Goal: Information Seeking & Learning: Learn about a topic

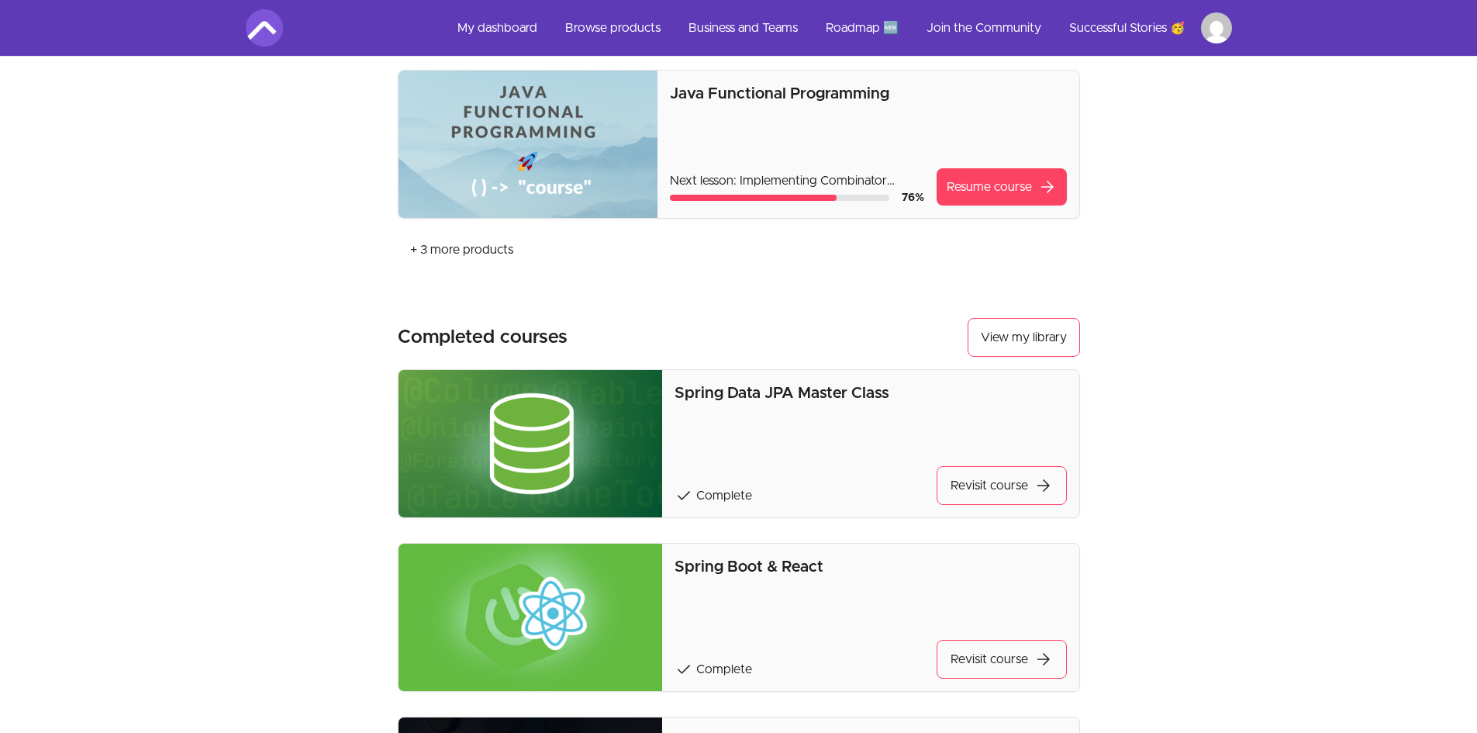
scroll to position [465, 0]
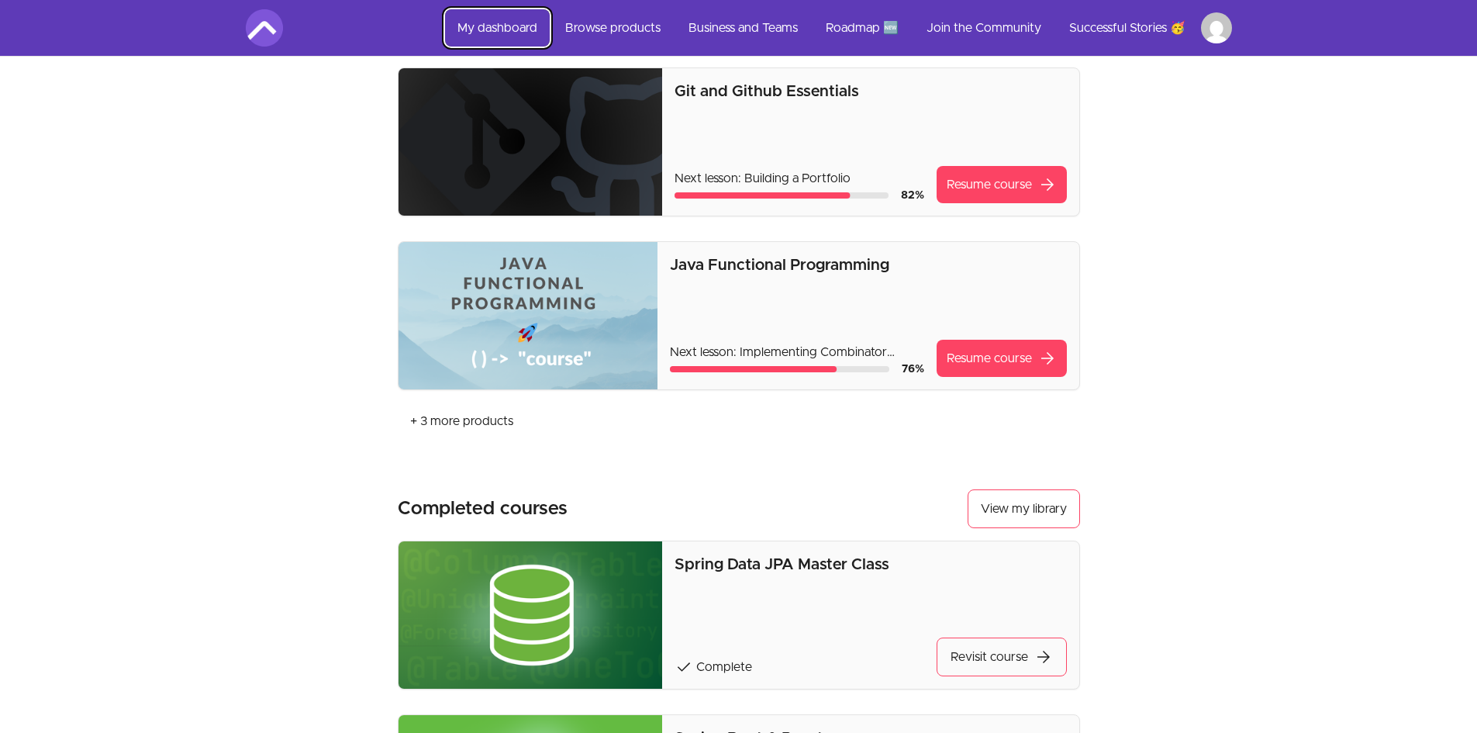
click at [513, 26] on link "My dashboard" at bounding box center [497, 27] width 105 height 37
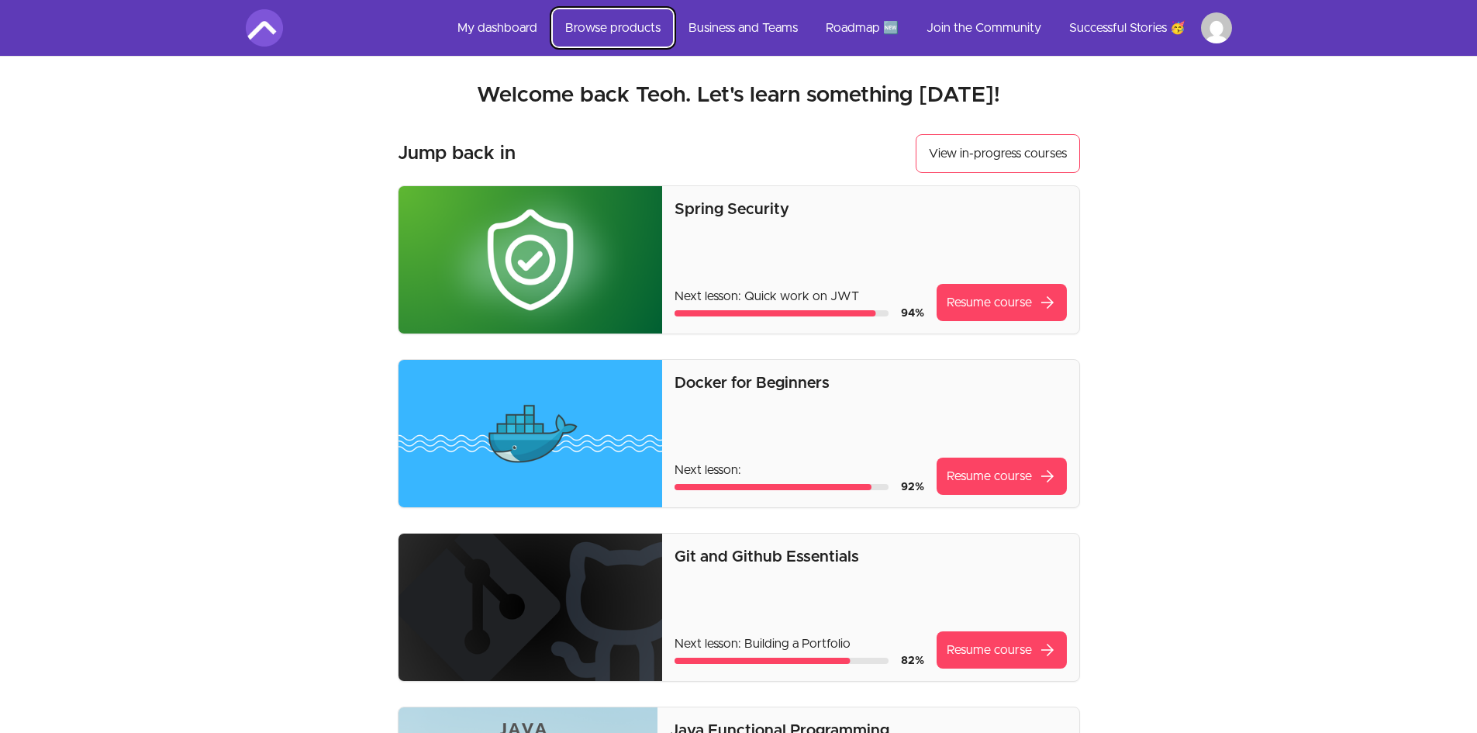
click at [613, 24] on link "Browse products" at bounding box center [613, 27] width 120 height 37
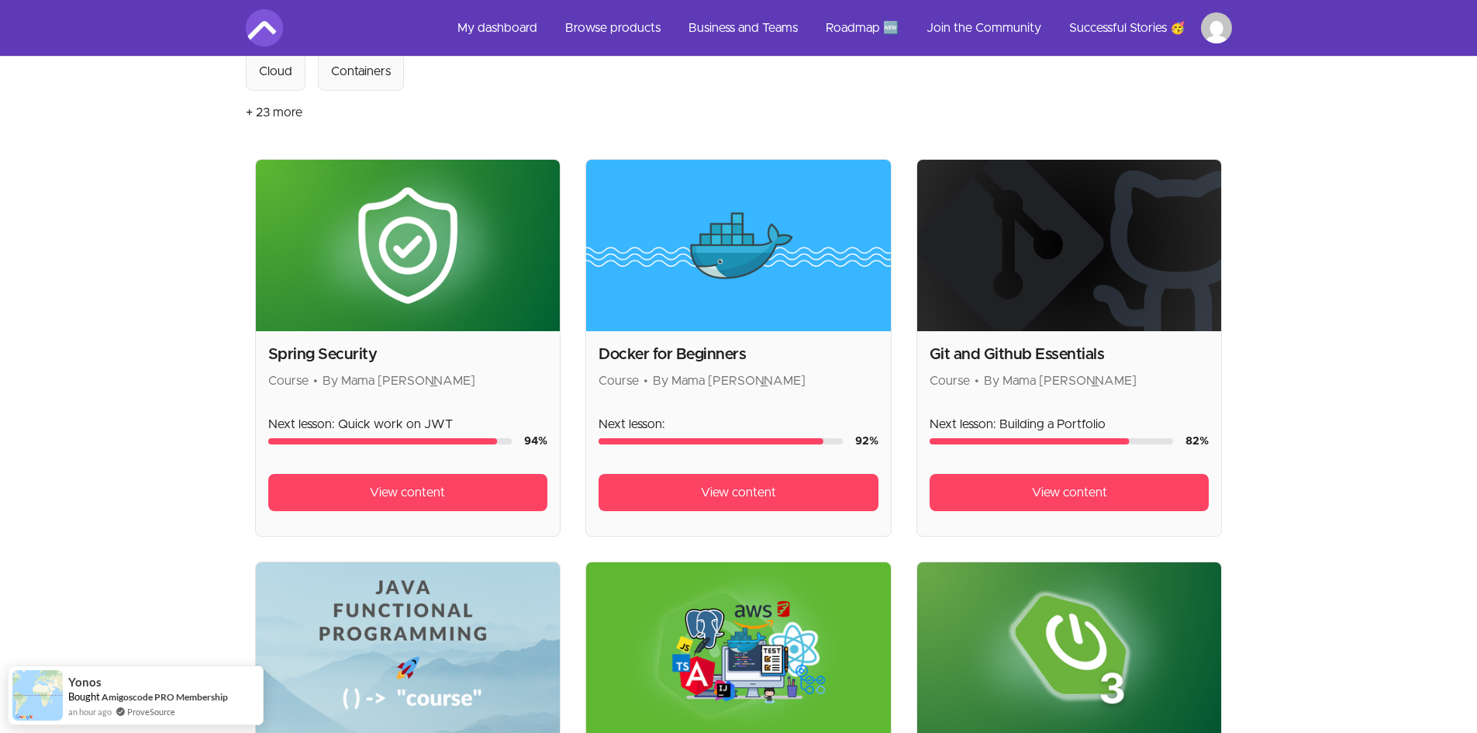
scroll to position [465, 0]
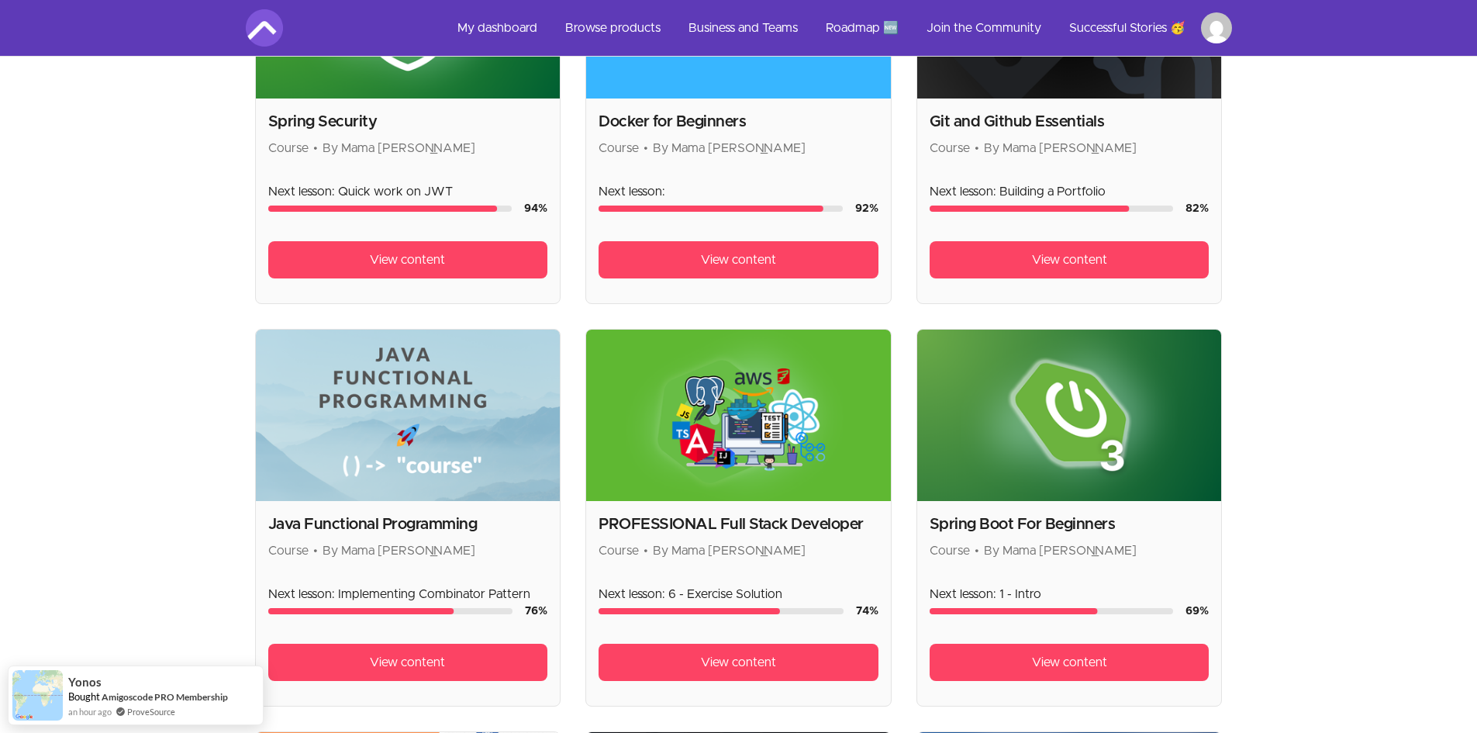
click at [768, 458] on img at bounding box center [738, 415] width 305 height 171
click at [723, 664] on span "View content" at bounding box center [738, 662] width 75 height 19
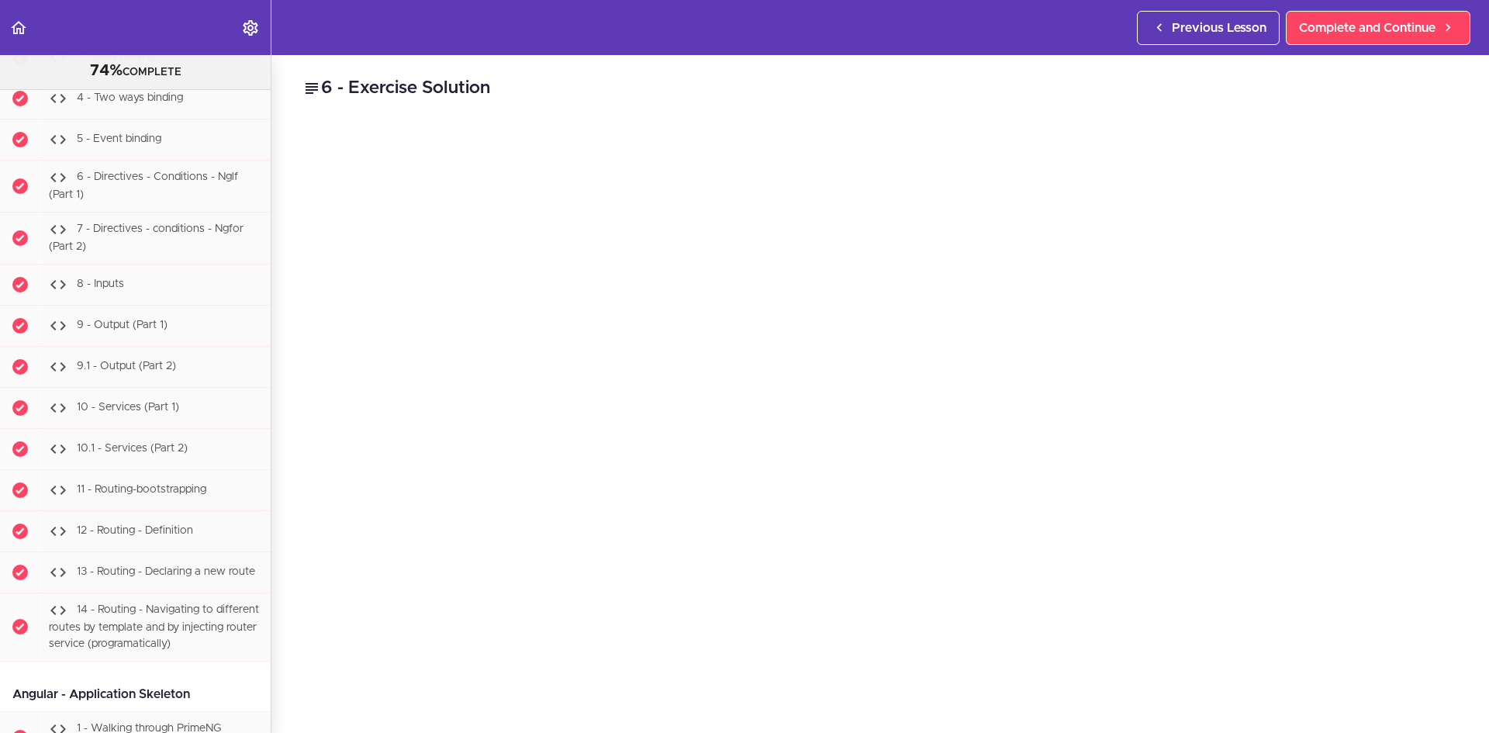
scroll to position [29143, 0]
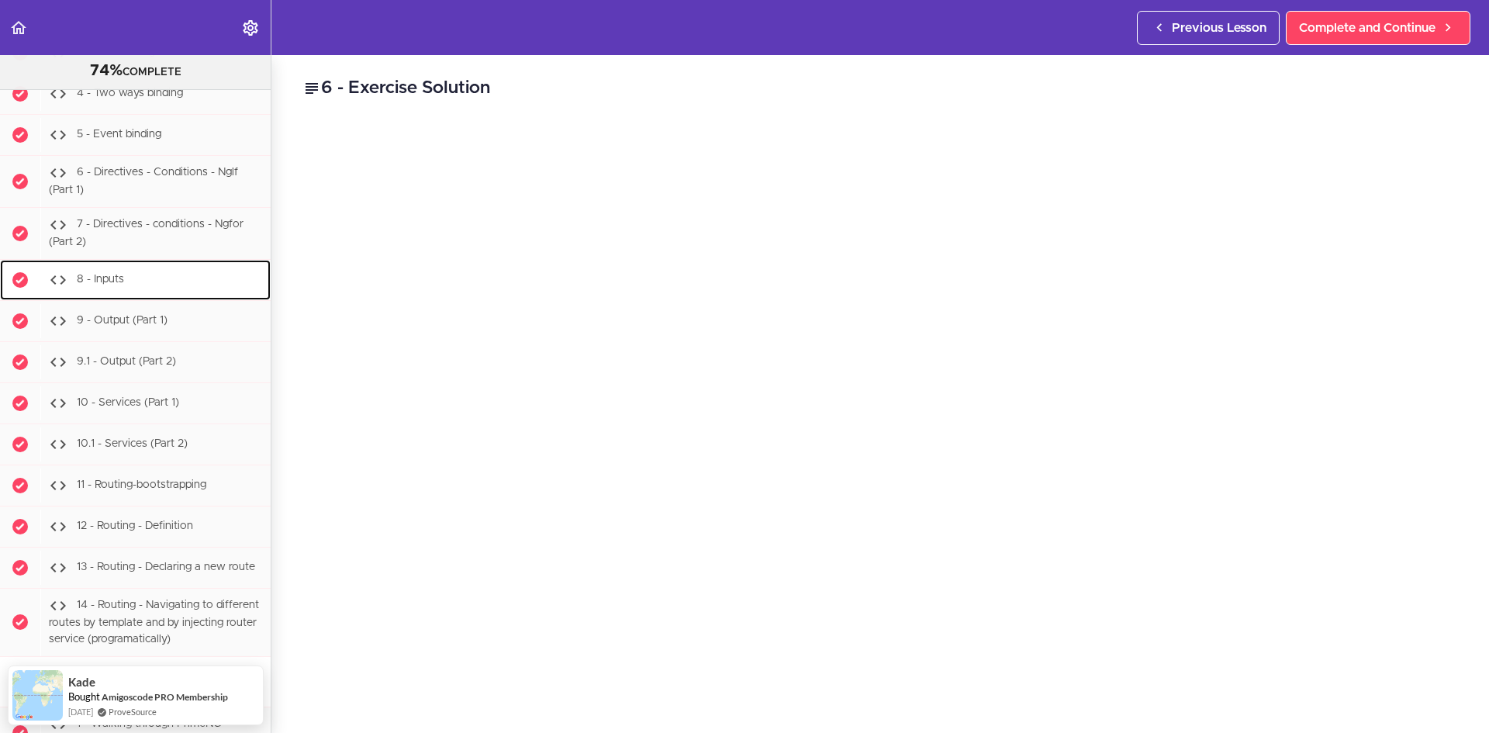
click at [102, 285] on span "8 - Inputs" at bounding box center [100, 279] width 47 height 11
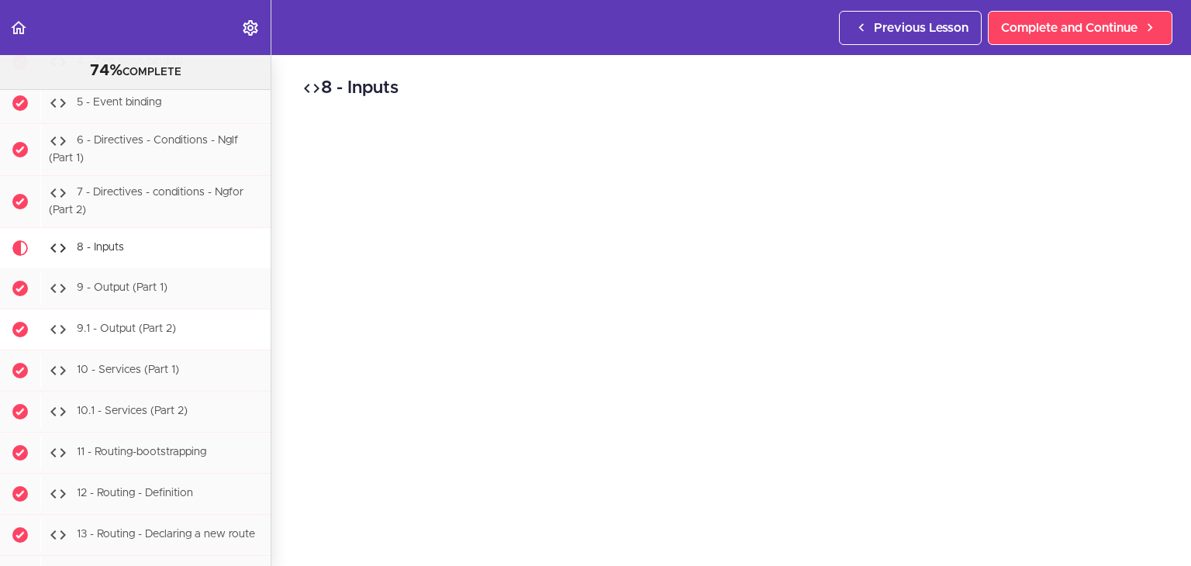
scroll to position [29175, 0]
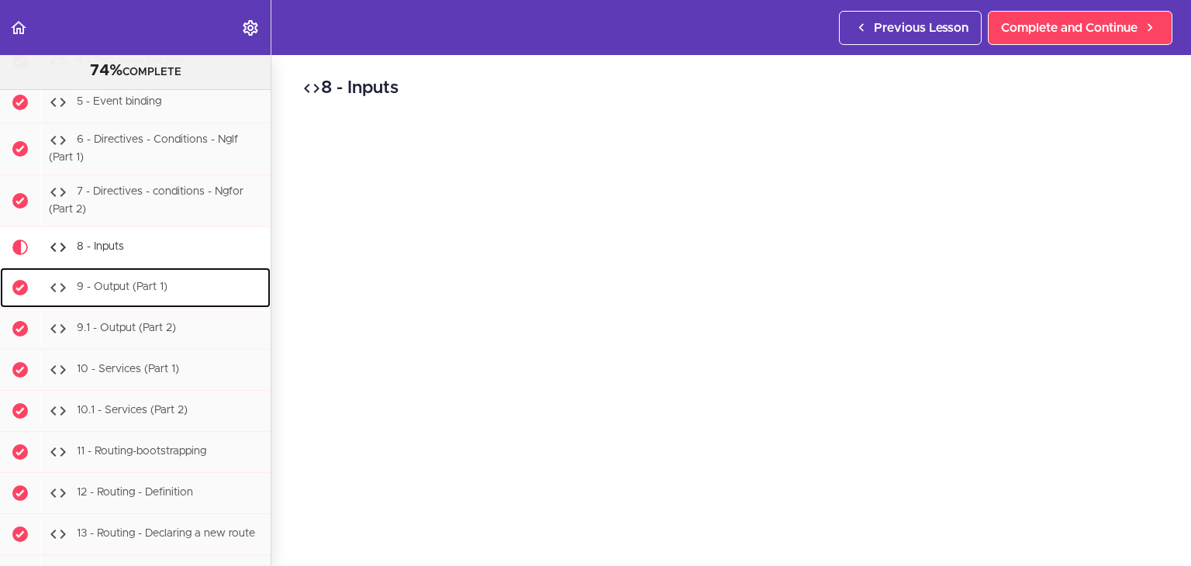
click at [155, 273] on div "9 - Output (Part 1)" at bounding box center [155, 288] width 230 height 34
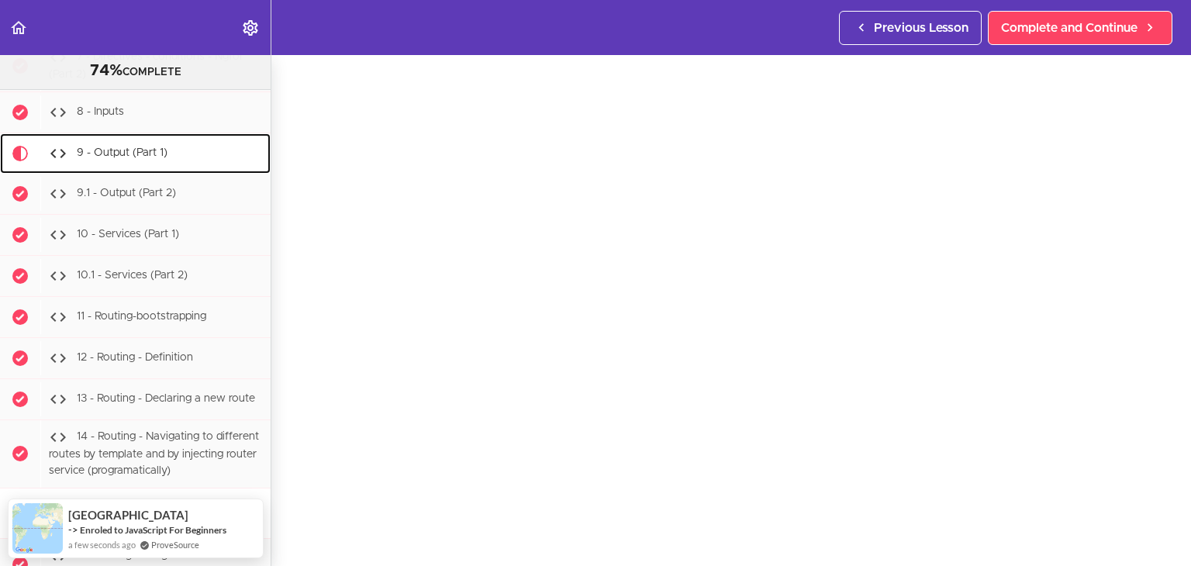
scroll to position [70, 0]
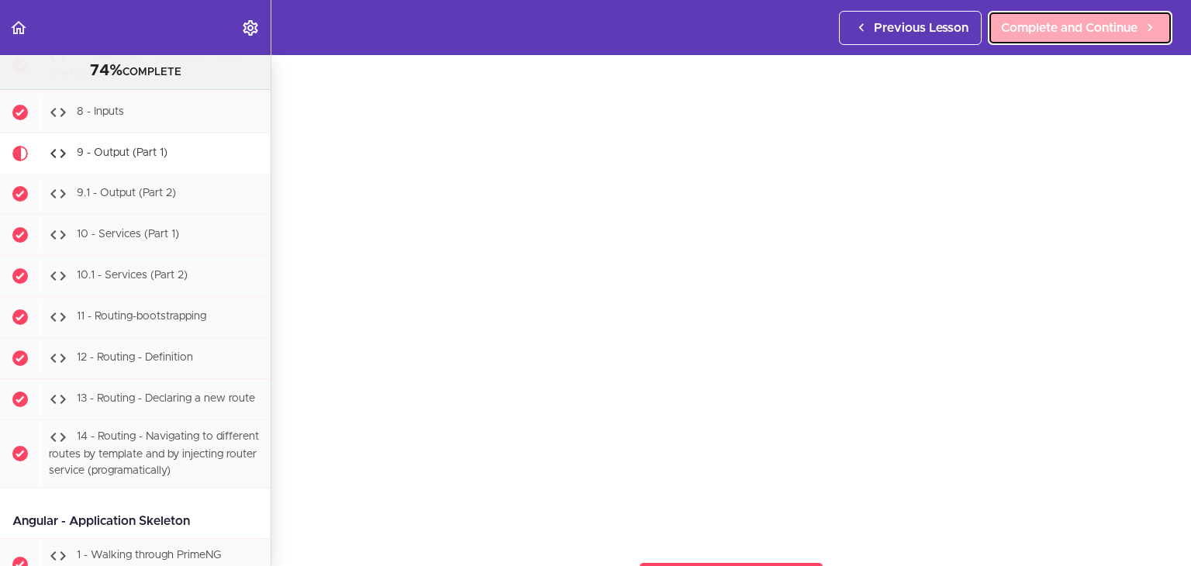
click at [1150, 31] on icon at bounding box center [1150, 27] width 19 height 16
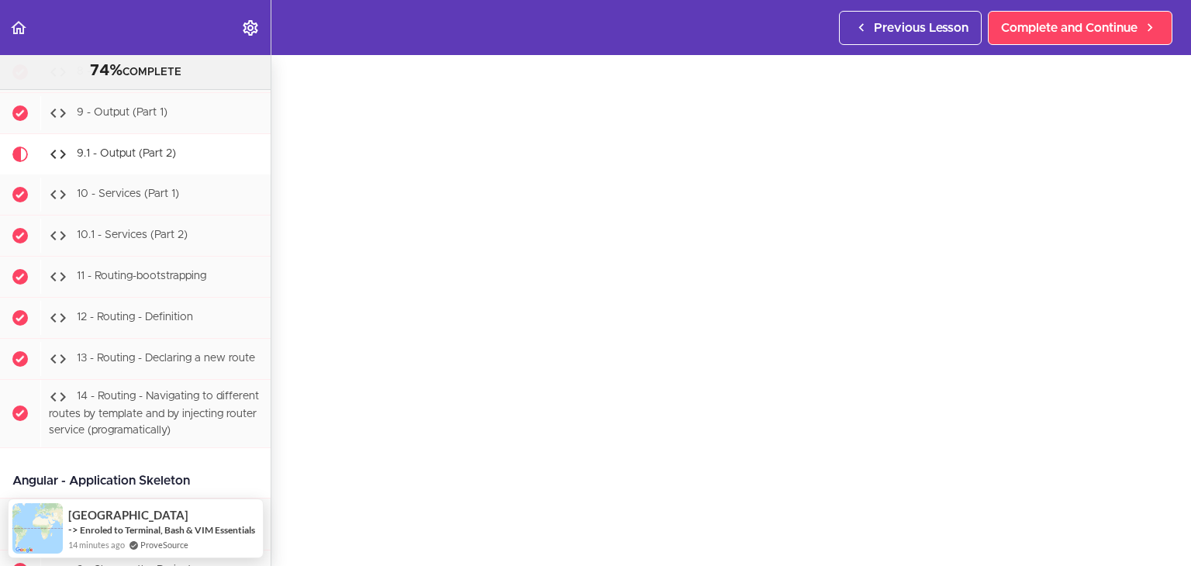
scroll to position [57, 0]
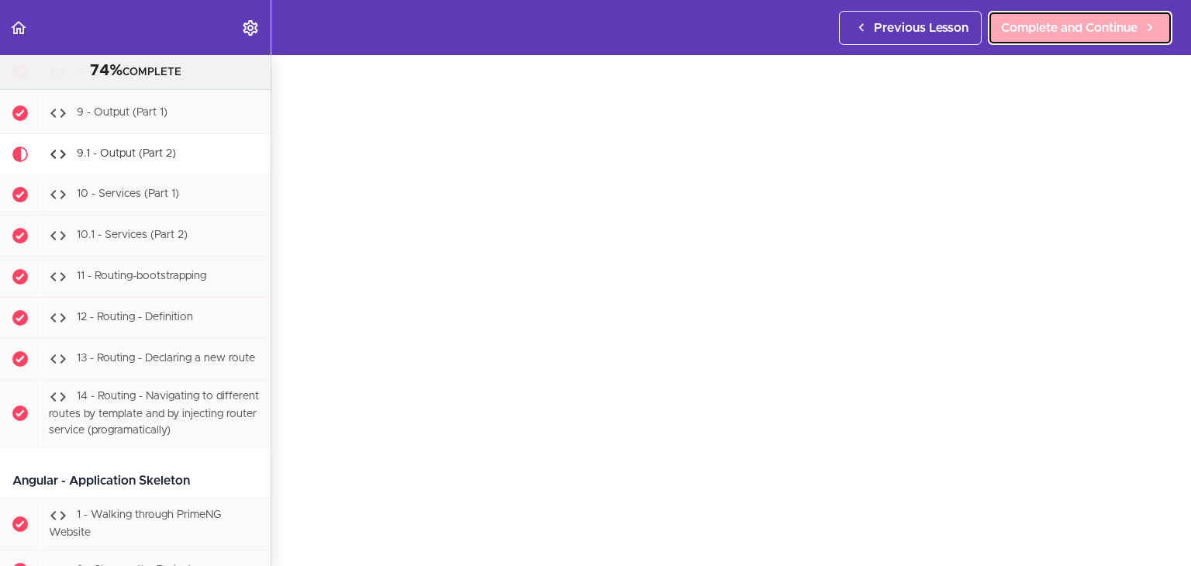
click at [1061, 30] on span "Complete and Continue" at bounding box center [1069, 28] width 136 height 19
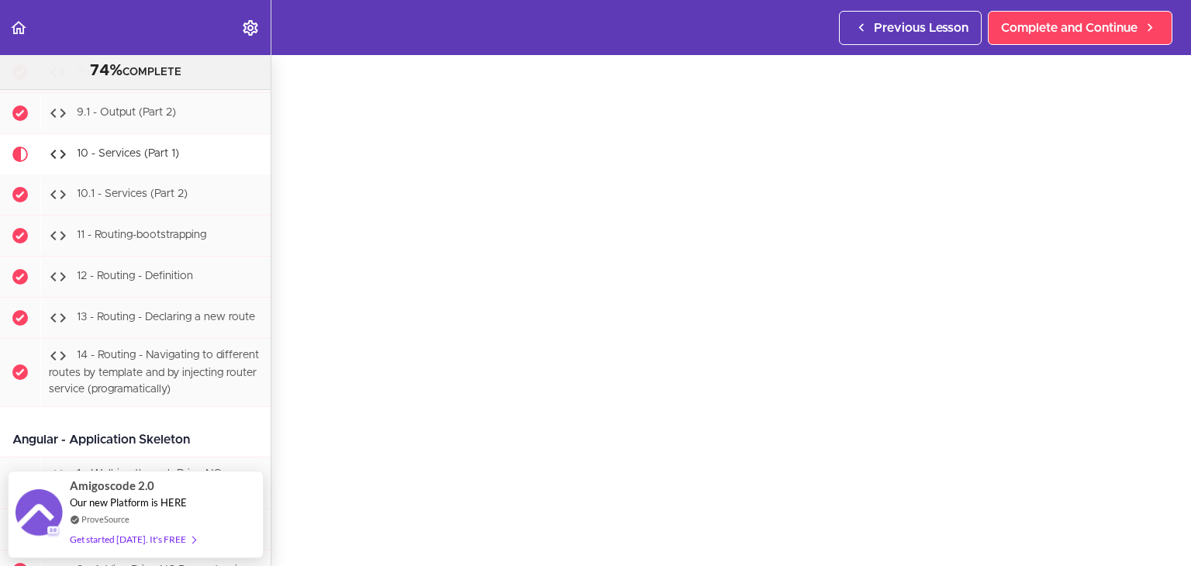
scroll to position [95, 0]
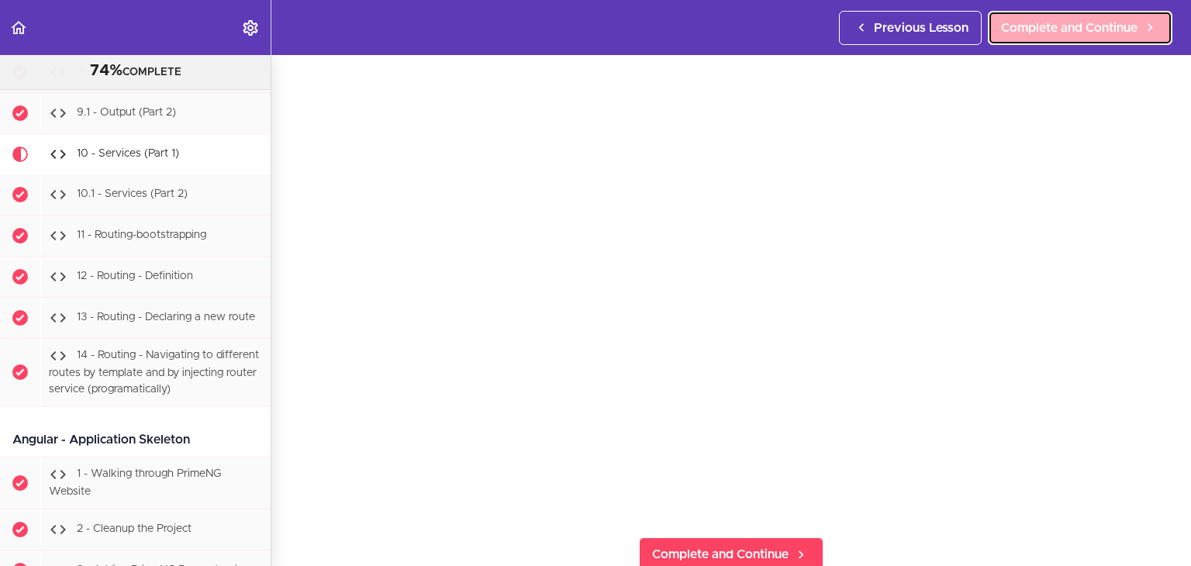
click at [1039, 32] on span "Complete and Continue" at bounding box center [1069, 28] width 136 height 19
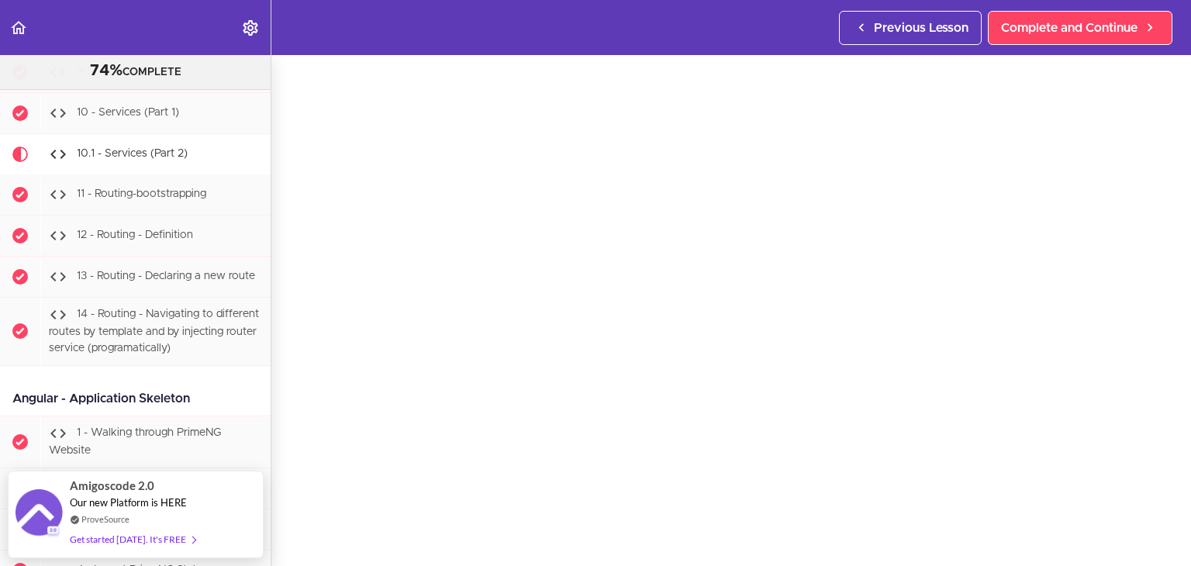
scroll to position [58, 0]
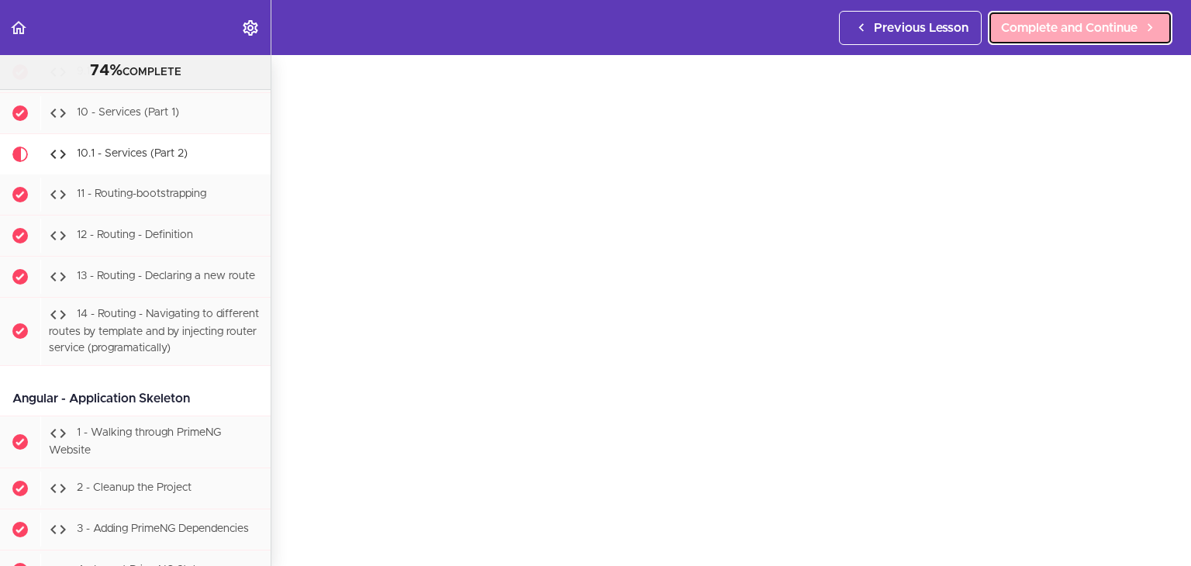
click at [1020, 29] on span "Complete and Continue" at bounding box center [1069, 28] width 136 height 19
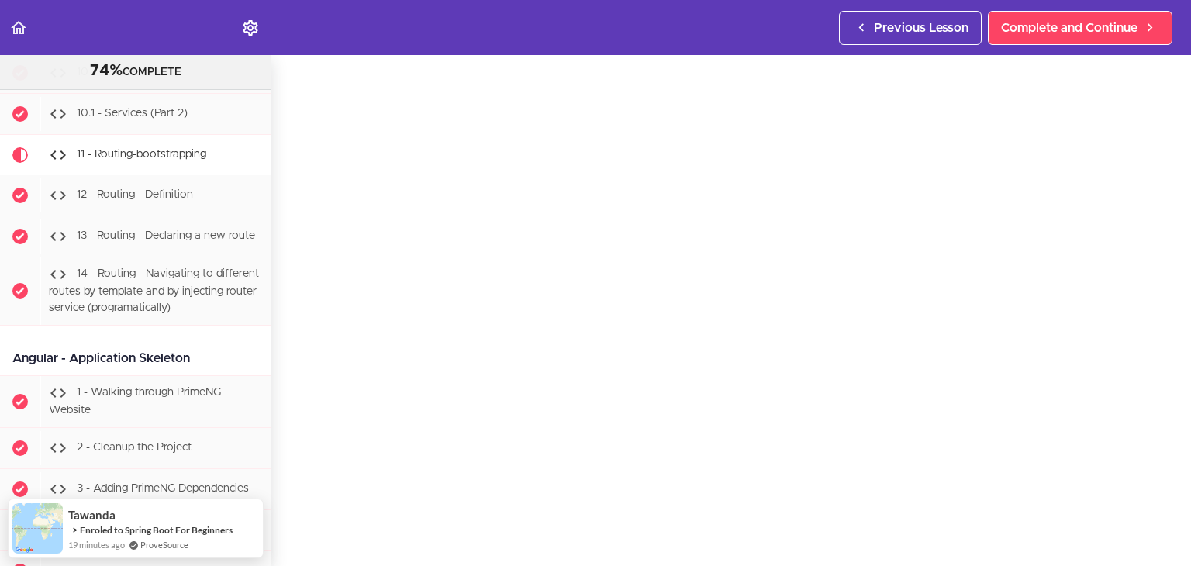
scroll to position [56, 0]
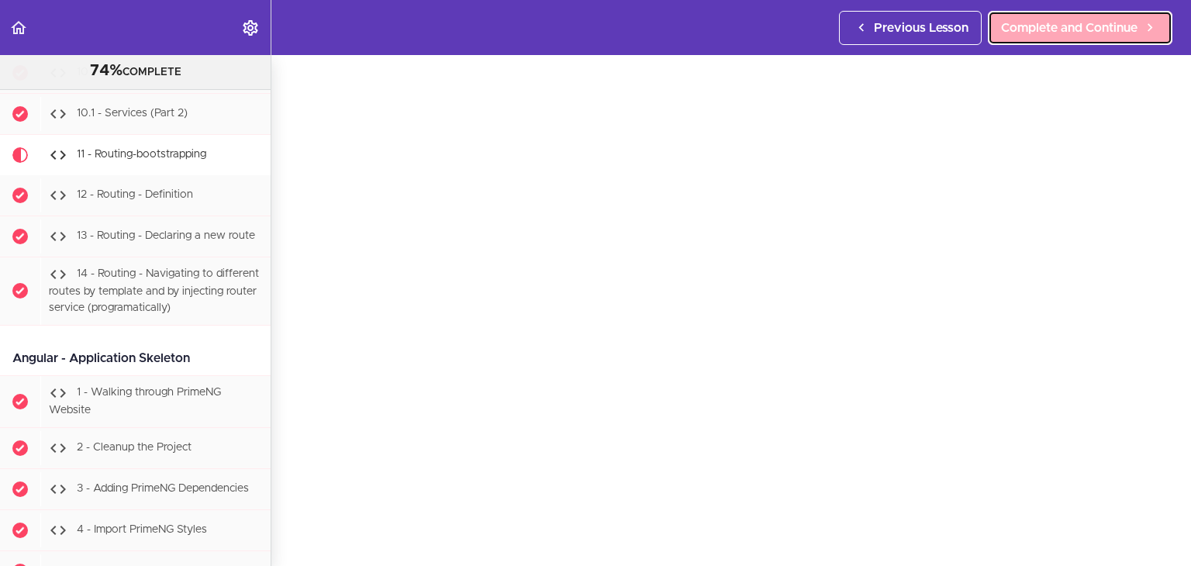
click at [1062, 26] on span "Complete and Continue" at bounding box center [1069, 28] width 136 height 19
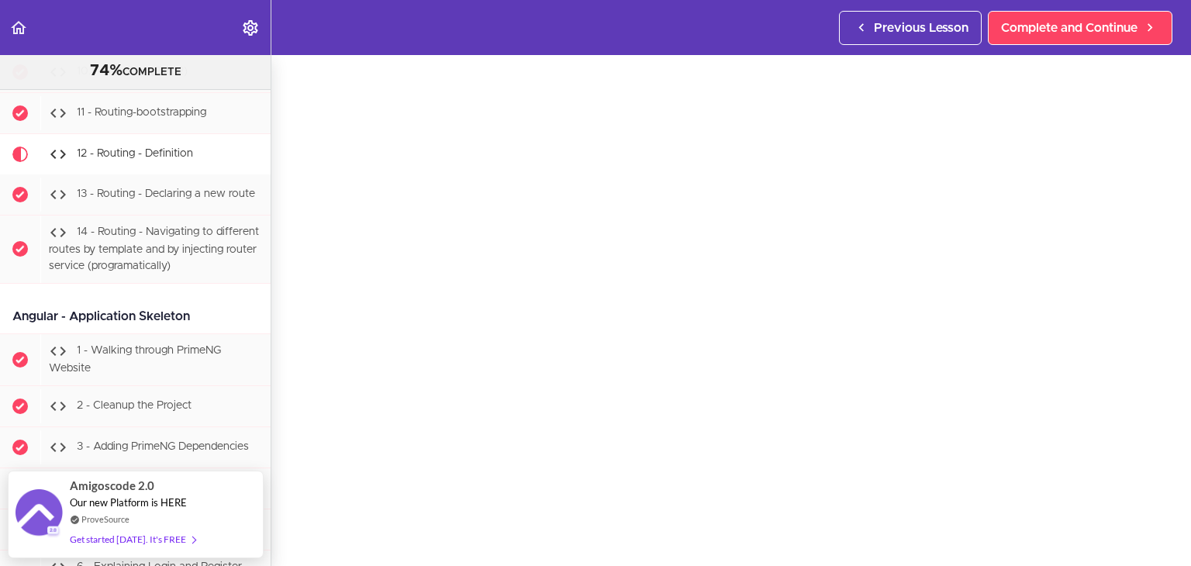
scroll to position [57, 0]
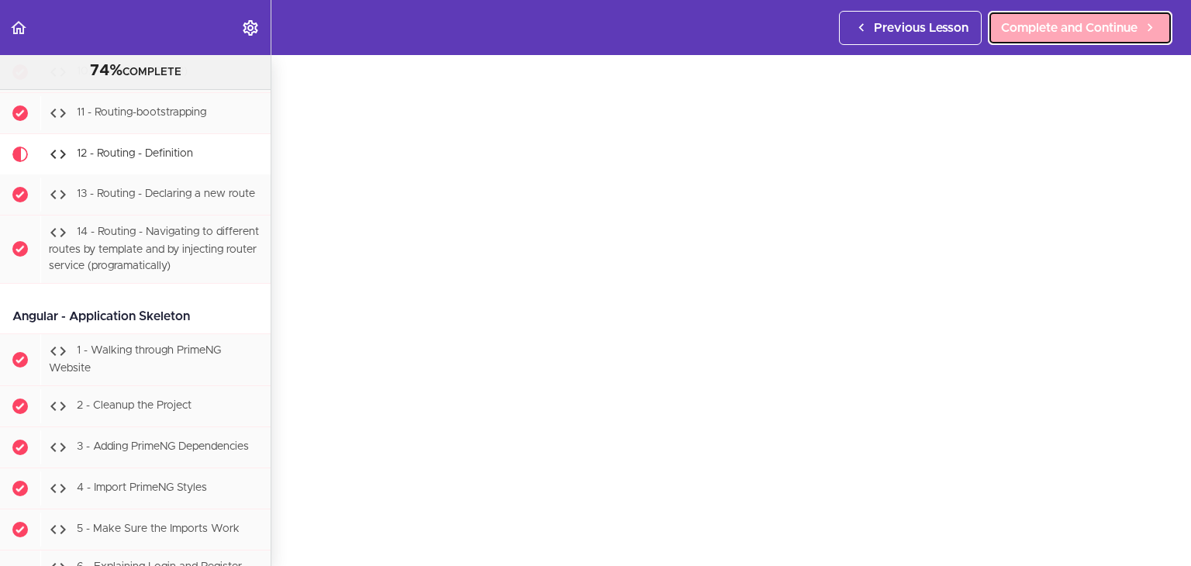
click at [1092, 28] on span "Complete and Continue" at bounding box center [1069, 28] width 136 height 19
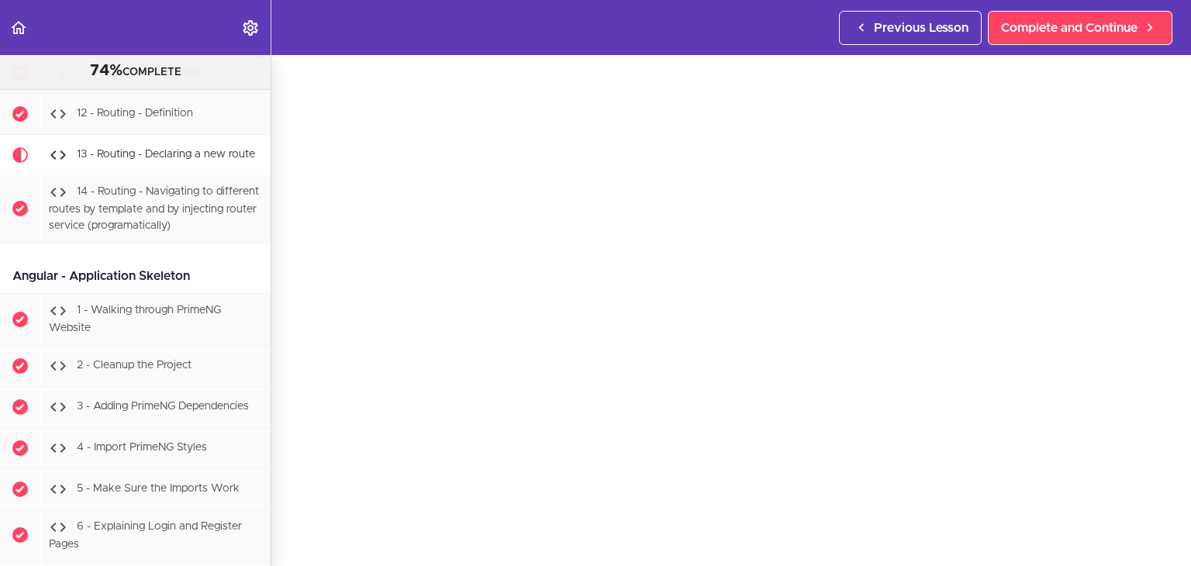
scroll to position [65, 0]
click at [1126, 29] on span "Complete and Continue" at bounding box center [1069, 28] width 136 height 19
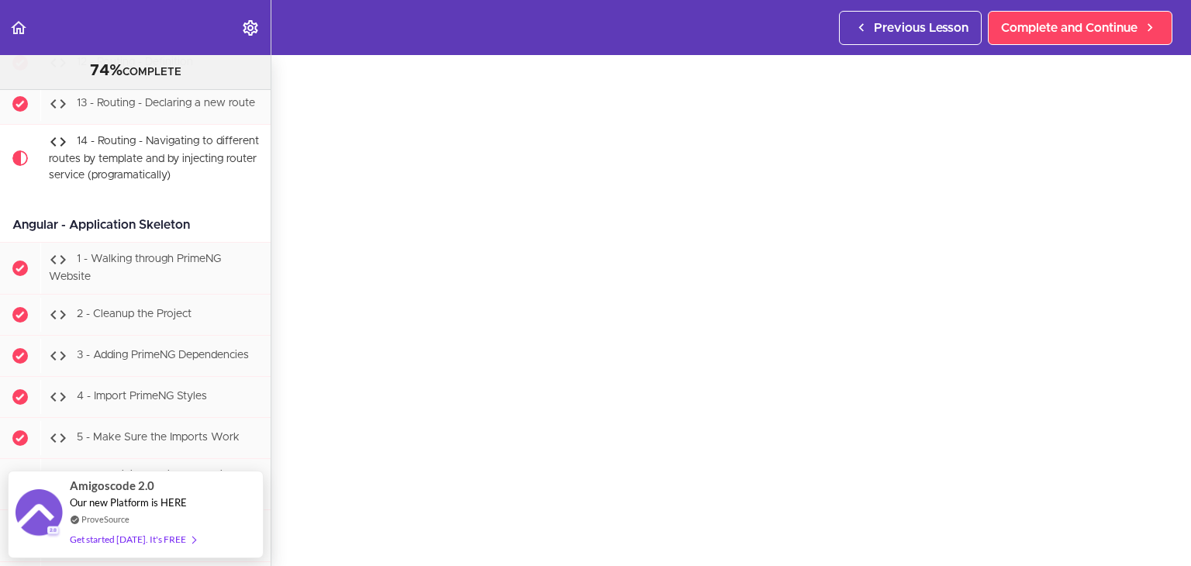
scroll to position [73, 0]
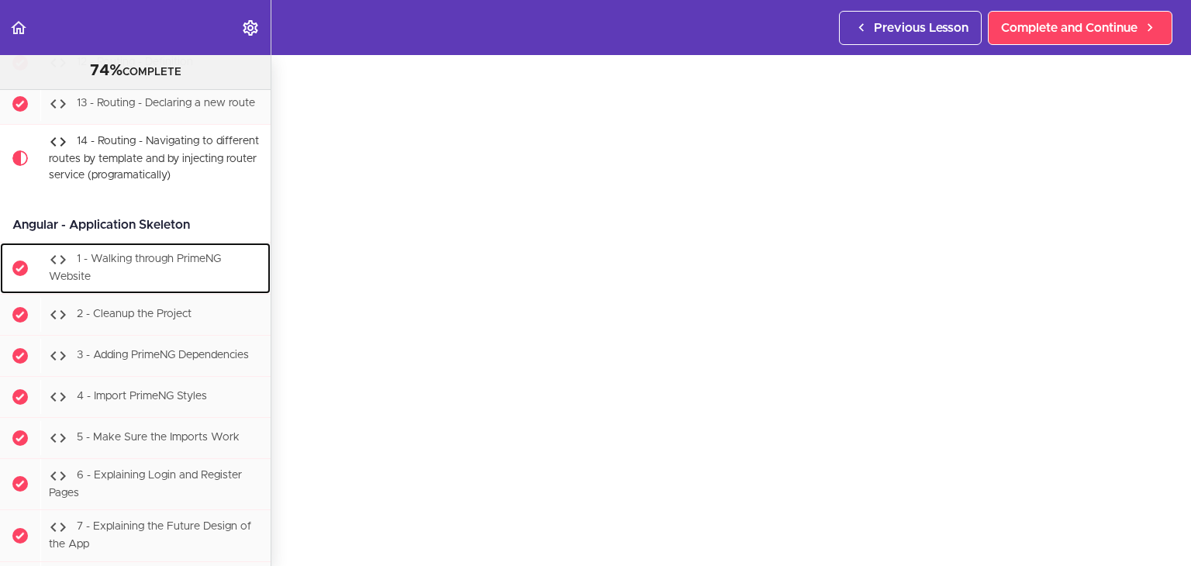
click at [209, 254] on span "1 - Walking through PrimeNG Website" at bounding box center [135, 268] width 172 height 29
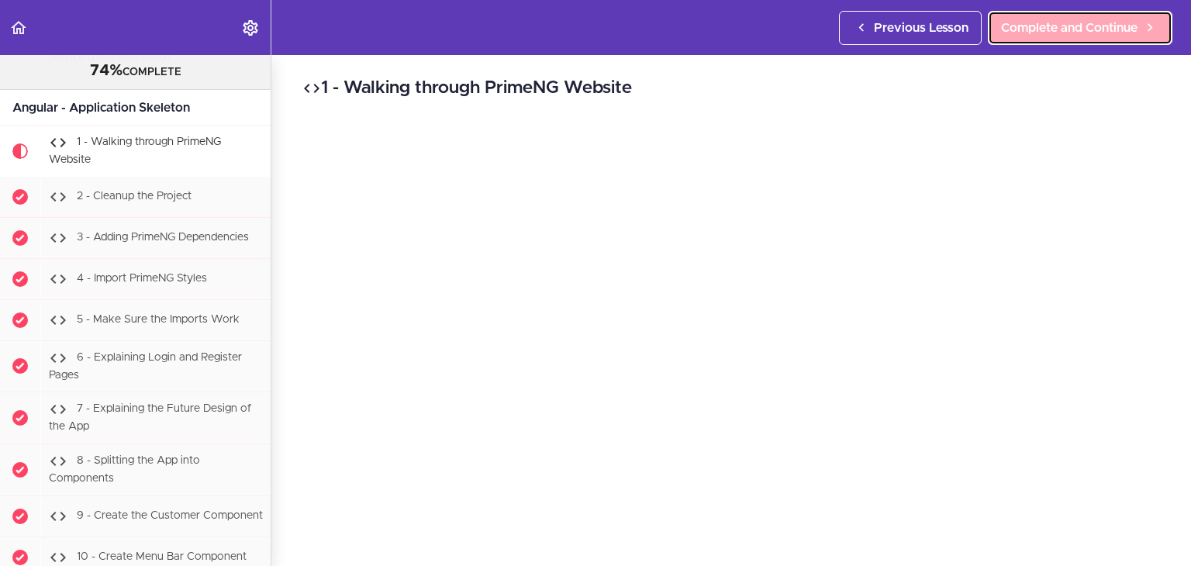
click at [1072, 29] on span "Complete and Continue" at bounding box center [1069, 28] width 136 height 19
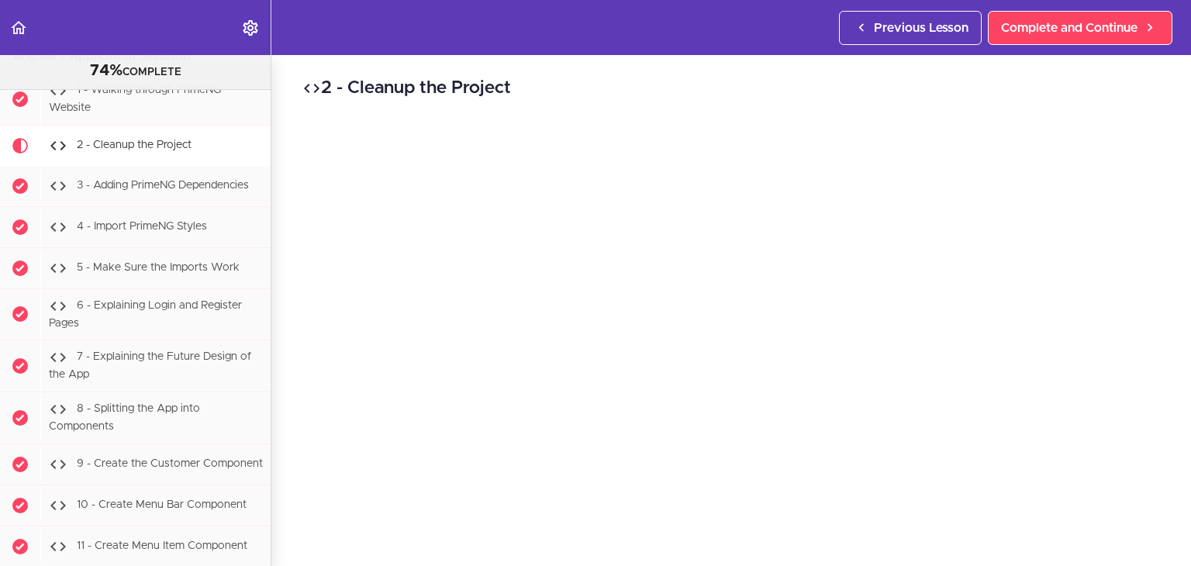
scroll to position [78, 0]
